Goal: Check status

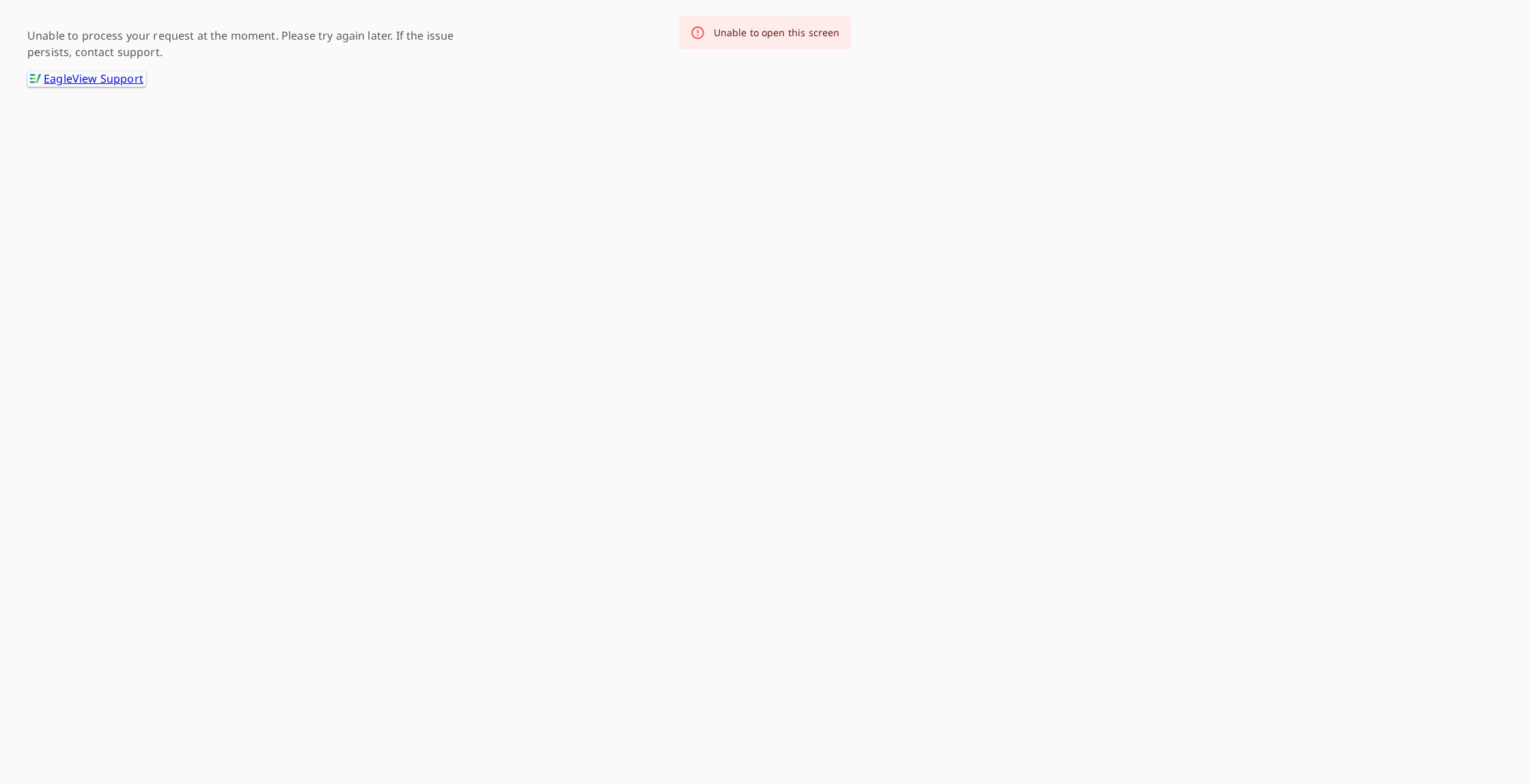
click at [420, 63] on div "Unable to process your request at the moment. Please try again later. If the is…" at bounding box center [259, 57] width 465 height 59
click at [124, 76] on link ".favicon_svg__cls-1{fill:#8ccc4c}.favicon_svg__cls-2{fill:#0098c5} EagleView Su…" at bounding box center [87, 78] width 119 height 16
drag, startPoint x: 164, startPoint y: 52, endPoint x: 28, endPoint y: 27, distance: 138.3
click at [29, 27] on p "Unable to process your request at the moment. Please try again later. If the is…" at bounding box center [259, 43] width 465 height 33
copy p "Unable to process your request at the moment. Please try again later. If the is…"
